Goal: Learn about a topic

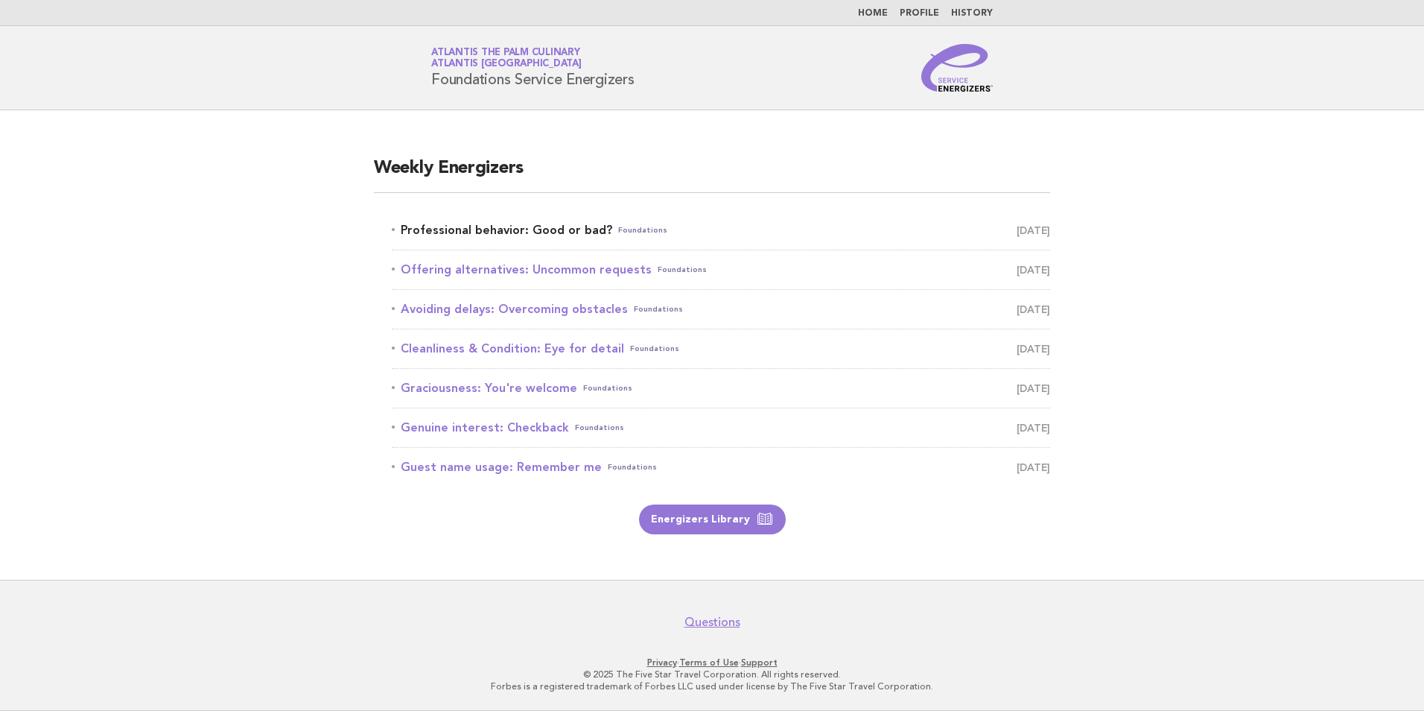
click at [508, 226] on link "Professional behavior: Good or bad? Foundations [DATE]" at bounding box center [721, 230] width 659 height 21
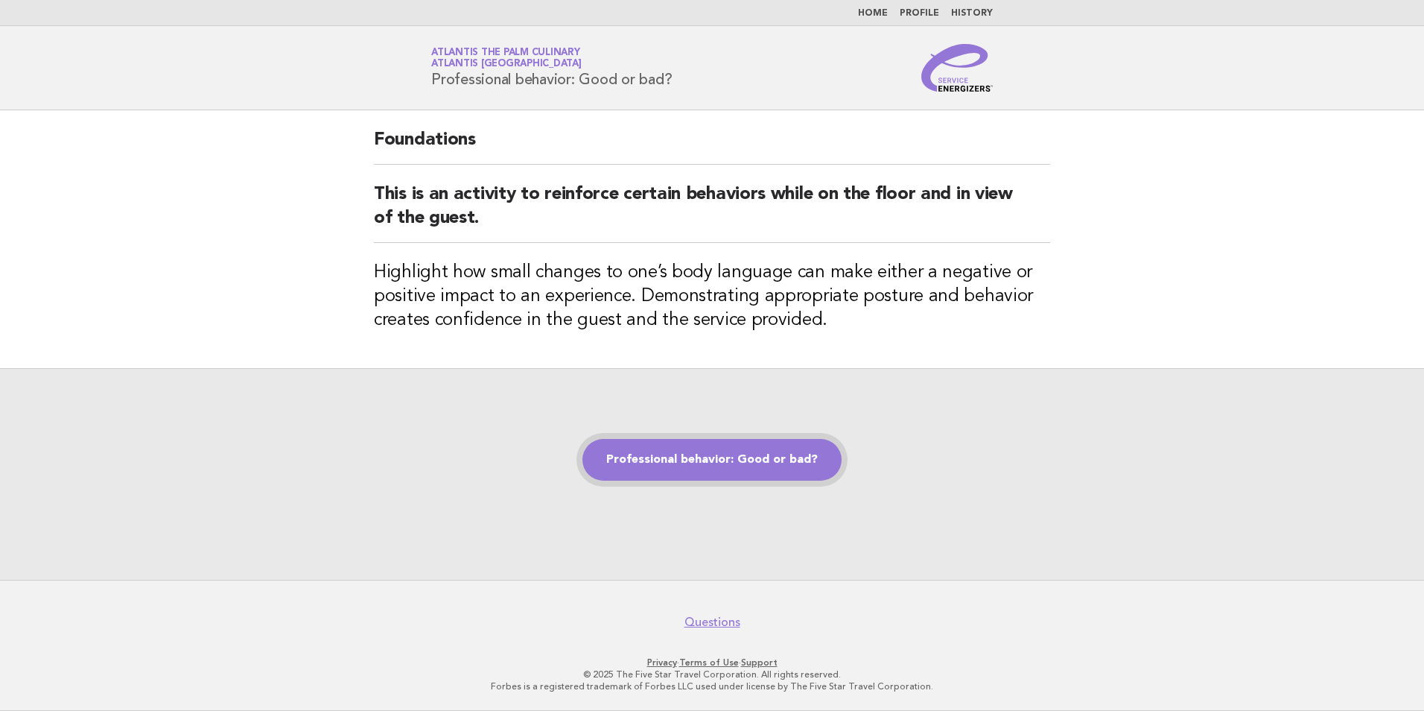
click at [647, 460] on link "Professional behavior: Good or bad?" at bounding box center [712, 460] width 259 height 42
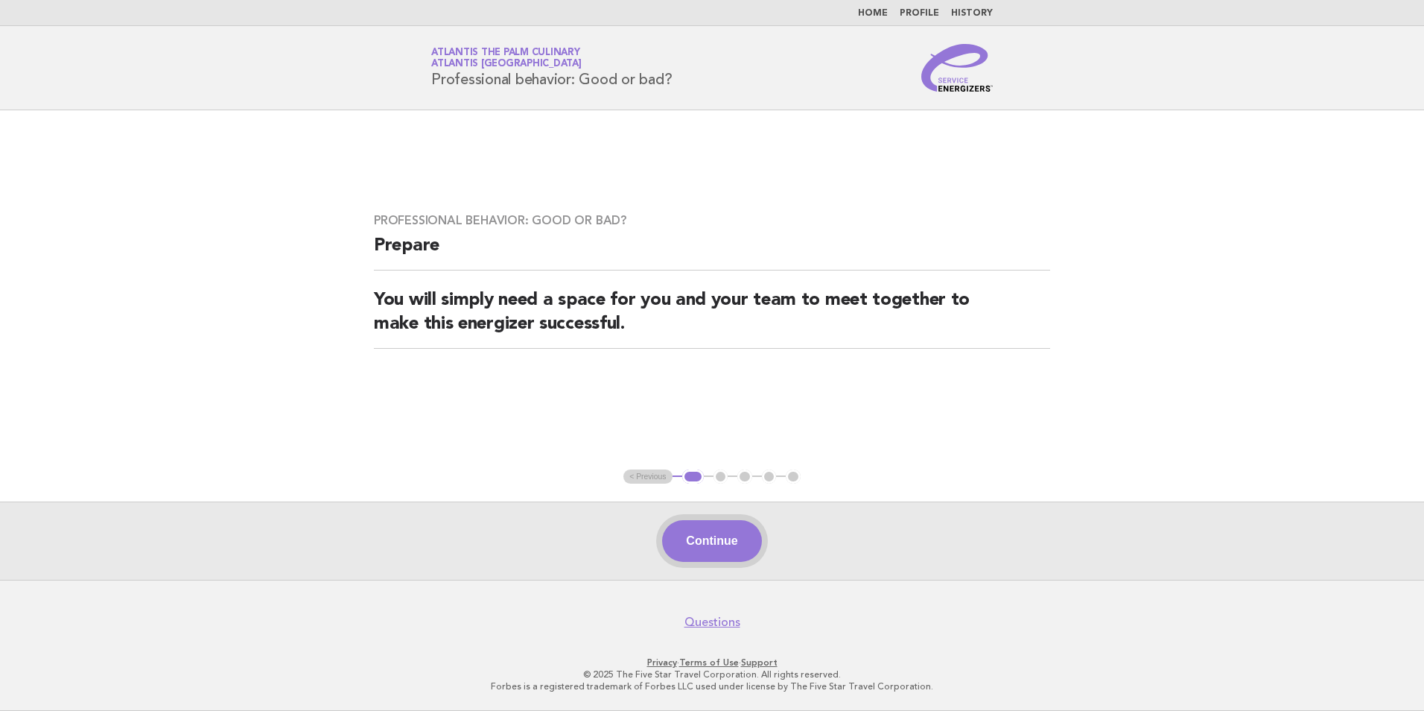
click at [711, 542] on button "Continue" at bounding box center [711, 541] width 99 height 42
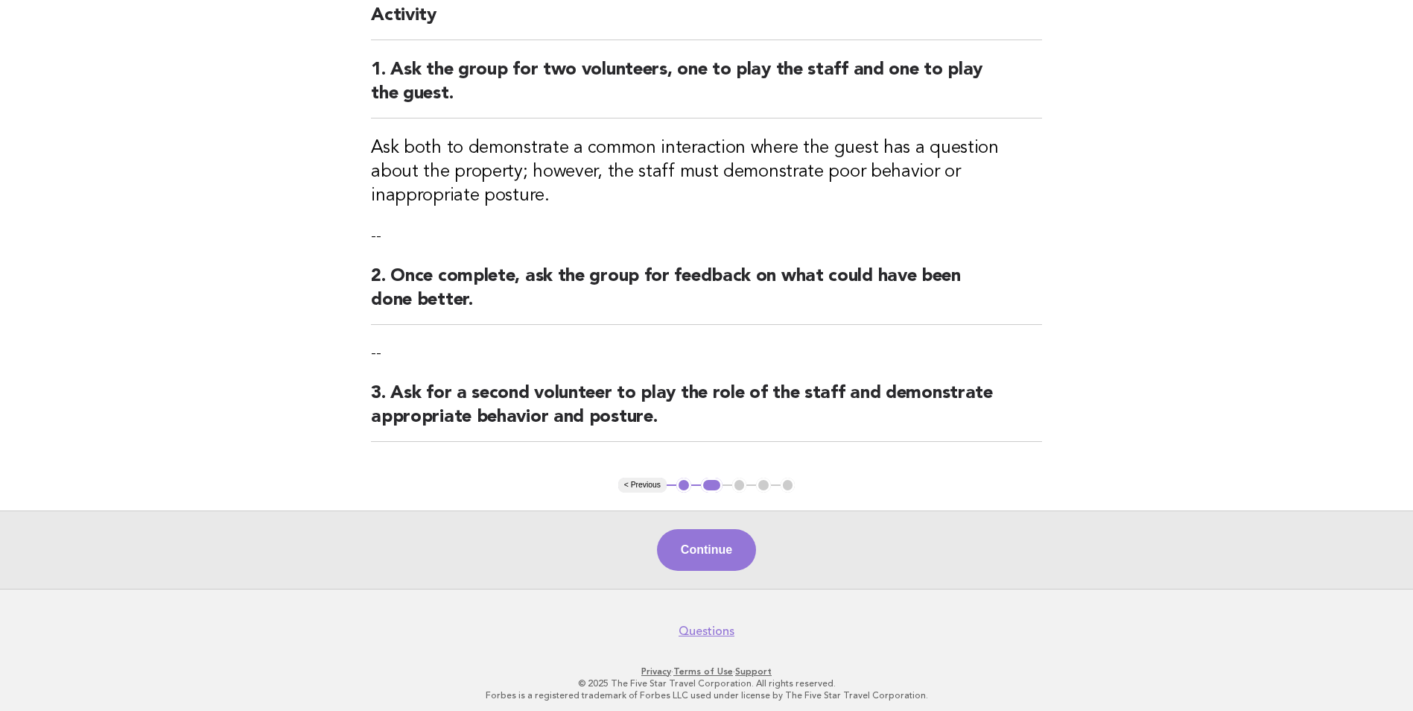
scroll to position [153, 0]
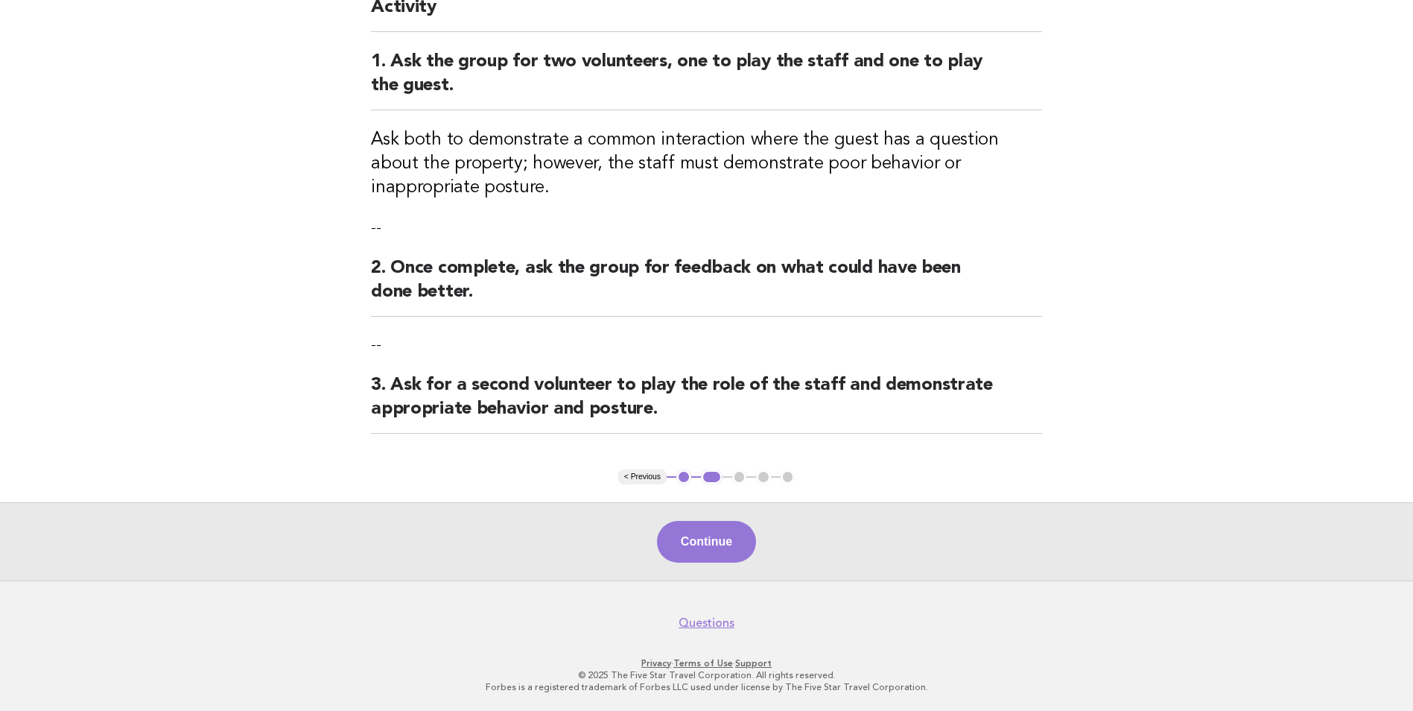
click at [700, 533] on button "Continue" at bounding box center [706, 542] width 99 height 42
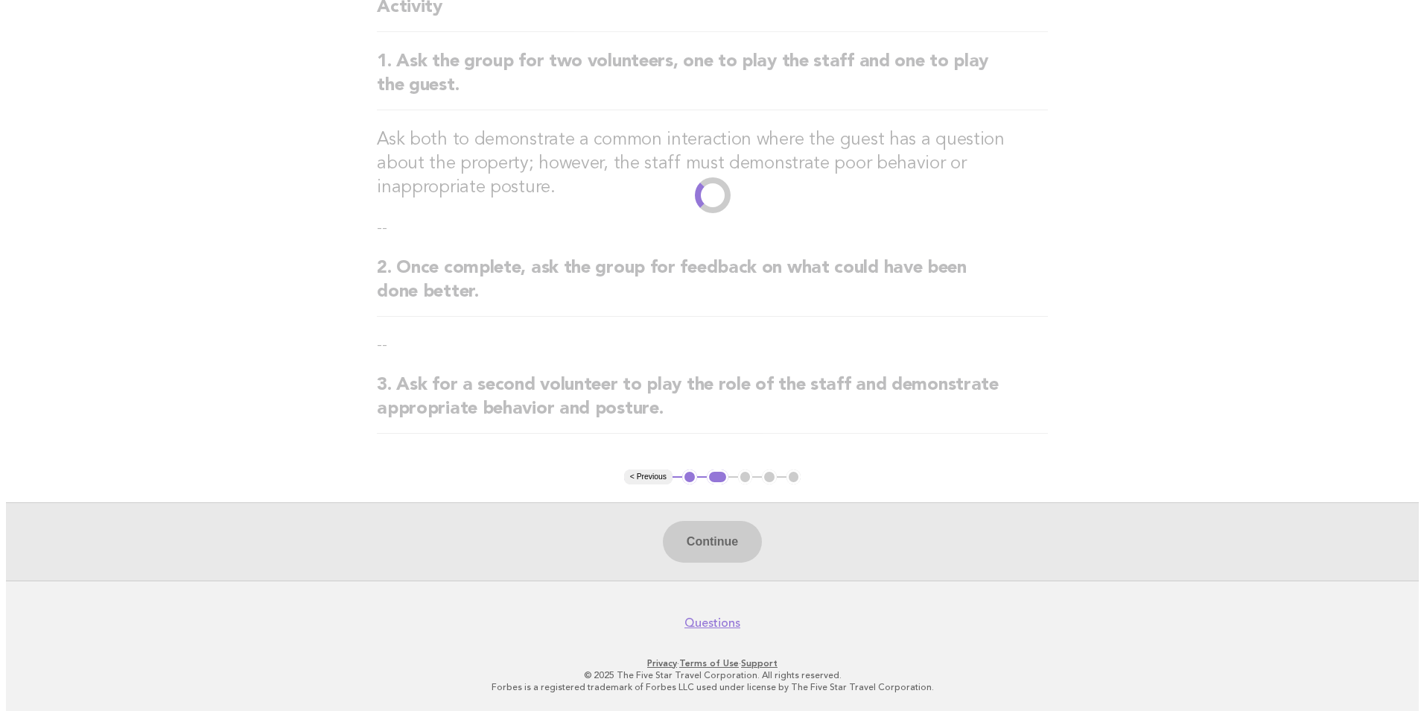
scroll to position [0, 0]
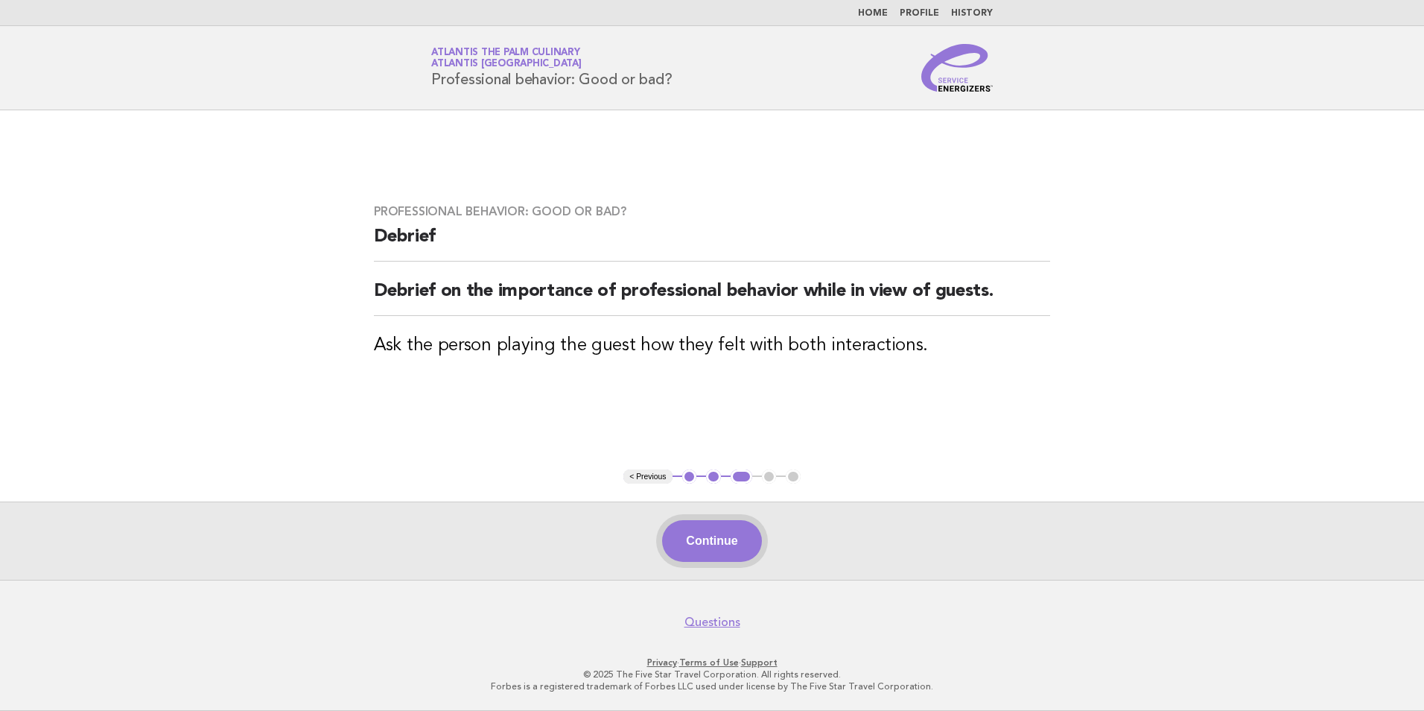
click at [733, 536] on button "Continue" at bounding box center [711, 541] width 99 height 42
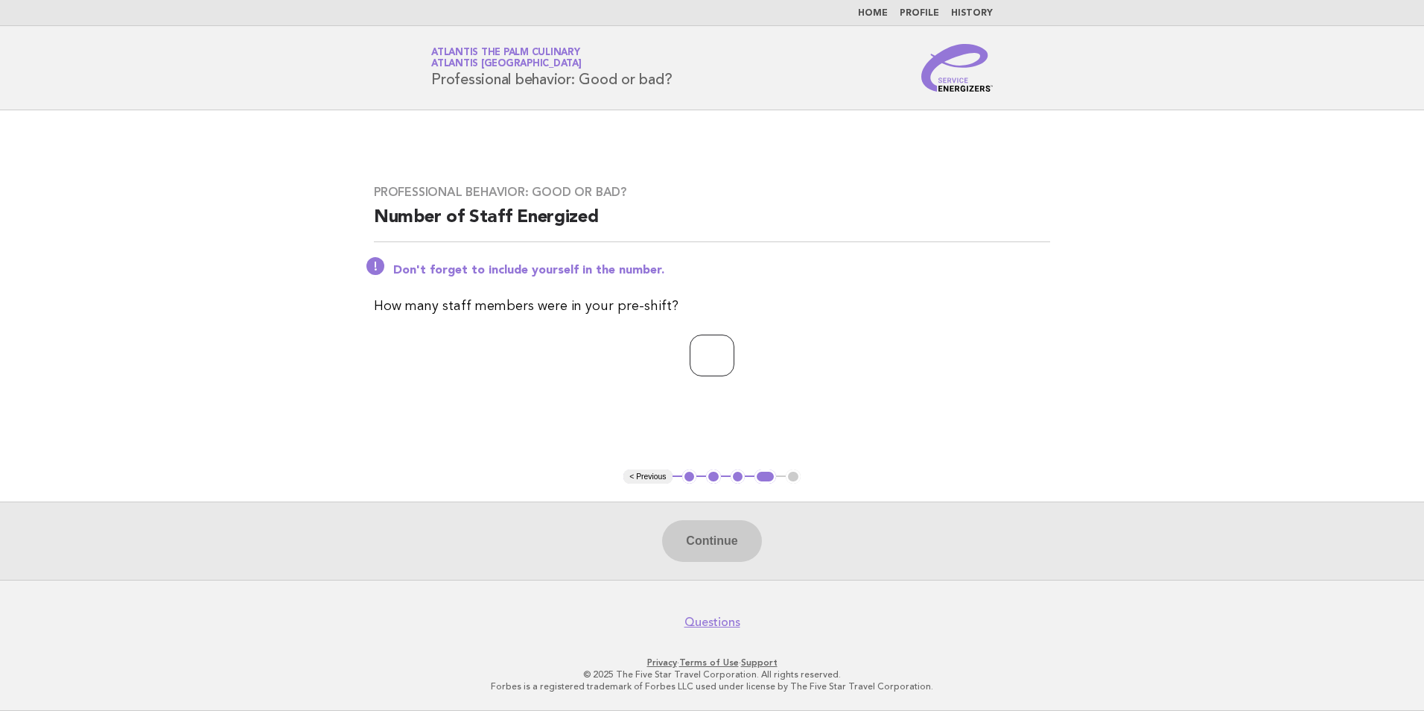
click at [690, 350] on input "number" at bounding box center [712, 355] width 45 height 42
type input "**"
click at [699, 542] on button "Continue" at bounding box center [711, 541] width 99 height 42
